Goal: Transaction & Acquisition: Download file/media

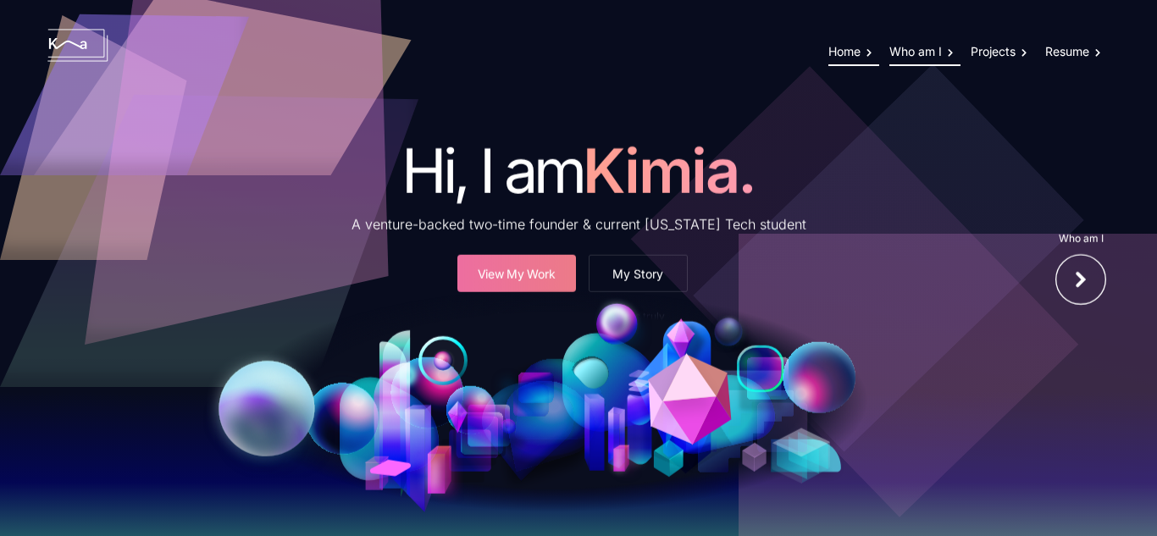
click at [892, 49] on link "Who am I" at bounding box center [925, 55] width 71 height 22
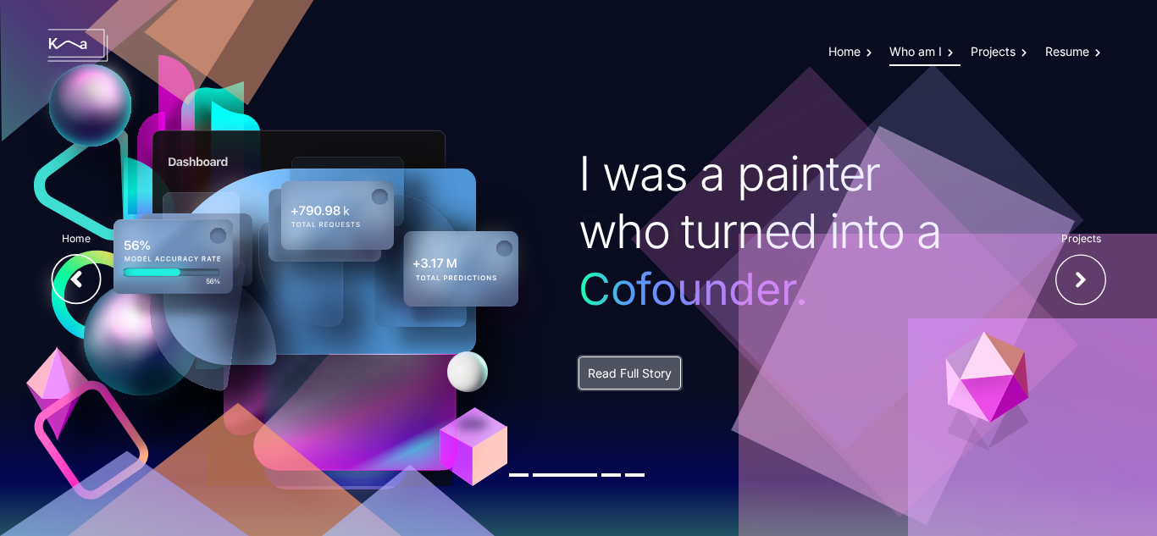
click at [624, 363] on button "Read Full Story" at bounding box center [630, 373] width 103 height 33
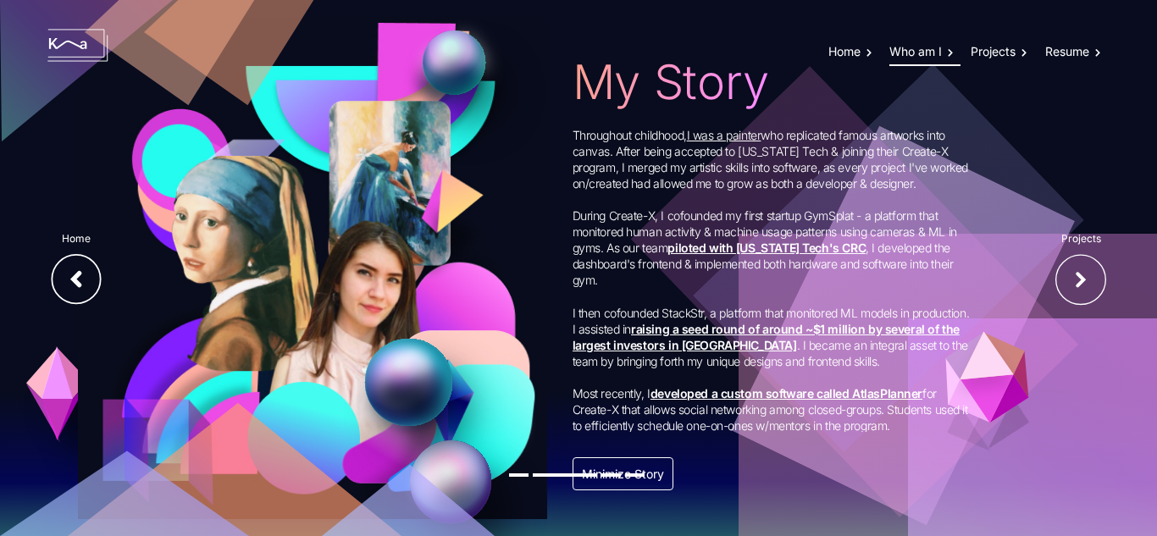
scroll to position [2, 0]
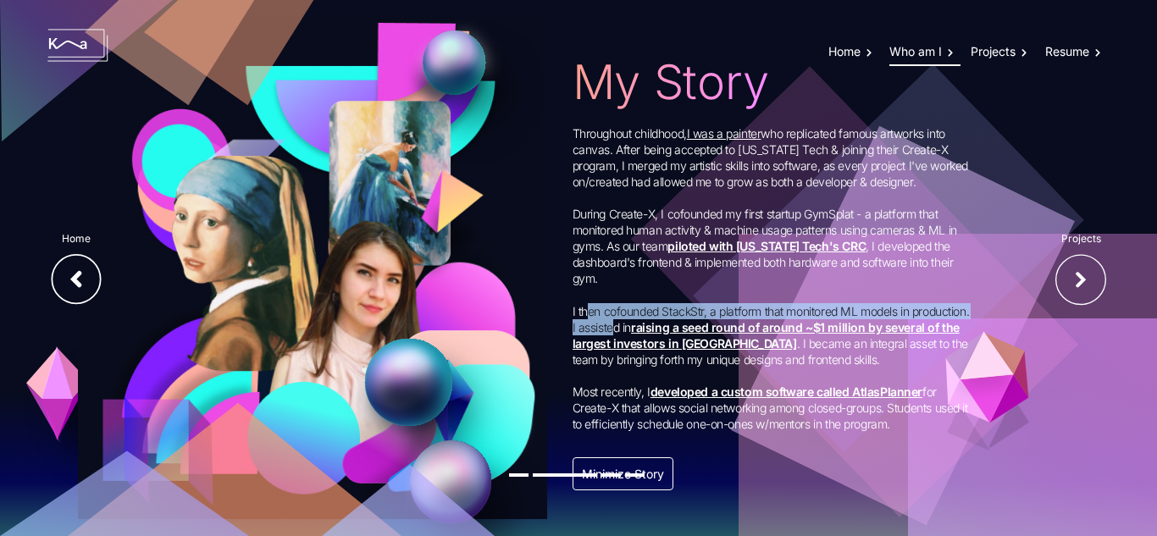
drag, startPoint x: 590, startPoint y: 315, endPoint x: 727, endPoint y: 293, distance: 139.0
click at [679, 323] on p "Throughout childhood, I was a painter who replicated famous artworks into canva…" at bounding box center [772, 278] width 398 height 307
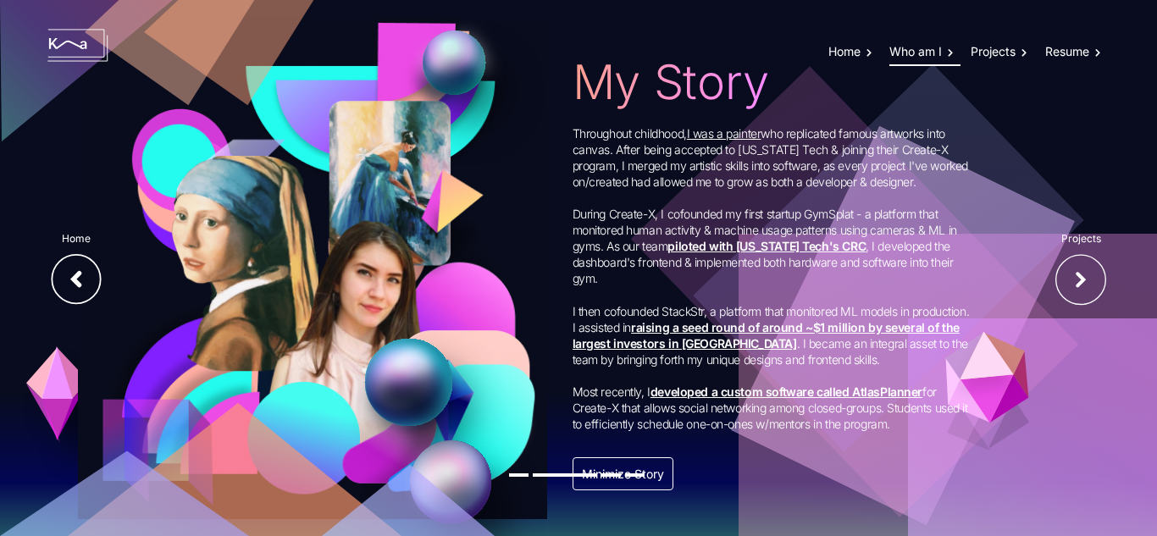
click at [751, 257] on p "Throughout childhood, I was a painter who replicated famous artworks into canva…" at bounding box center [772, 278] width 398 height 307
drag, startPoint x: 679, startPoint y: 198, endPoint x: 771, endPoint y: 193, distance: 92.5
click at [771, 193] on p "Throughout childhood, I was a painter who replicated famous artworks into canva…" at bounding box center [772, 278] width 398 height 307
click at [1058, 49] on link "Resume" at bounding box center [1074, 55] width 59 height 22
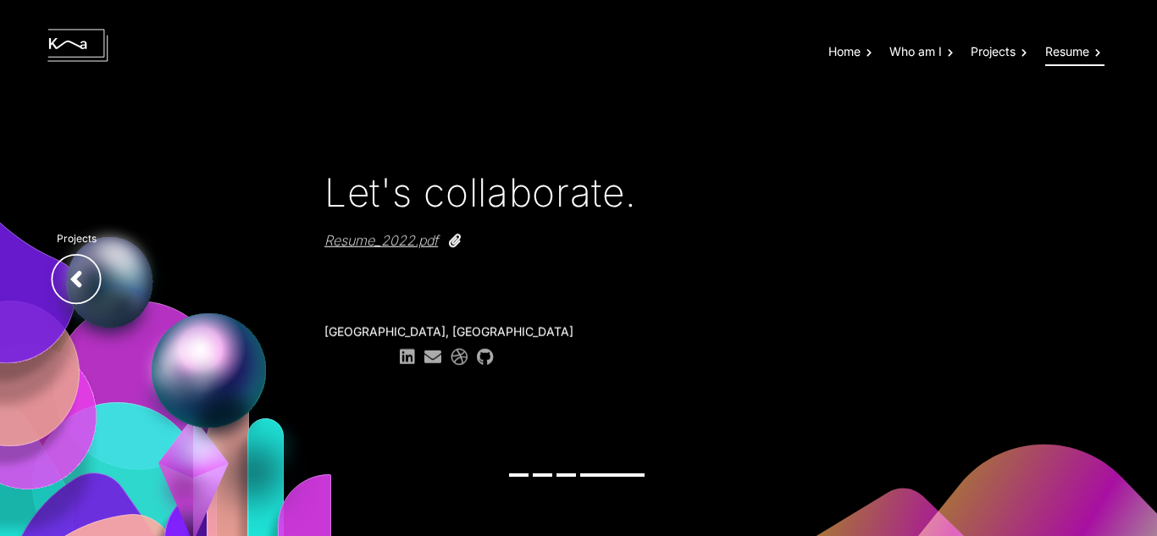
drag, startPoint x: 352, startPoint y: 358, endPoint x: 261, endPoint y: 258, distance: 134.9
click at [261, 258] on img at bounding box center [165, 376] width 331 height 319
click at [423, 354] on icon at bounding box center [433, 355] width 20 height 17
click at [197, 223] on img at bounding box center [165, 376] width 331 height 319
click at [368, 243] on span "Resume_2022.pdf" at bounding box center [381, 240] width 114 height 17
